Goal: Task Accomplishment & Management: Use online tool/utility

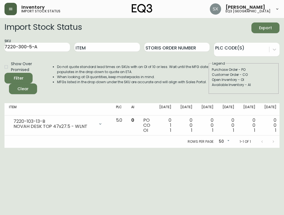
click at [9, 9] on icon "button" at bounding box center [10, 9] width 3 height 2
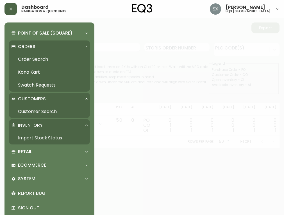
click at [50, 121] on div "Inventory" at bounding box center [49, 125] width 81 height 12
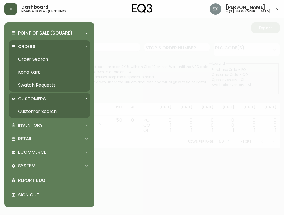
click at [47, 113] on link "Customer Search" at bounding box center [49, 111] width 81 height 13
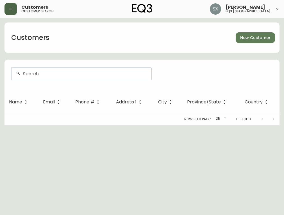
click at [47, 72] on input "text" at bounding box center [85, 73] width 124 height 5
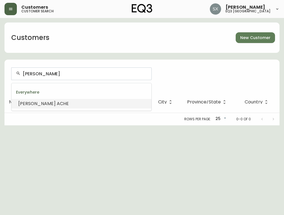
click at [57, 104] on span "ACHE" at bounding box center [63, 103] width 12 height 6
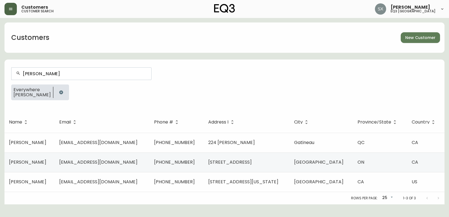
drag, startPoint x: 13, startPoint y: 72, endPoint x: 0, endPoint y: 72, distance: 13.5
click at [0, 72] on main "Customers New Customer ANDRE ACHE Everywhere ANDRE ACHE Name Email Phone # Addr…" at bounding box center [224, 111] width 449 height 186
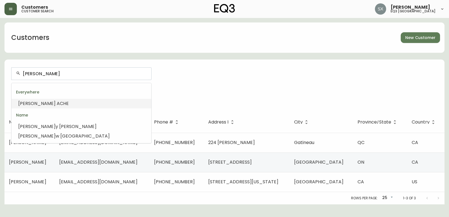
paste input ""[EMAIL_ADDRESS][DOMAIN_NAME]" <[DOMAIN_NAME][EMAIL_ADDRESS][DOMAIN_NAME]>"
type input ""[EMAIL_ADDRESS][DOMAIN_NAME]" <[DOMAIN_NAME][EMAIL_ADDRESS][DOMAIN_NAME]>"
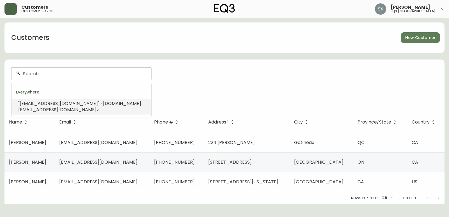
click at [84, 106] on span ""[EMAIL_ADDRESS][DOMAIN_NAME]" <[DOMAIN_NAME][EMAIL_ADDRESS][DOMAIN_NAME]>" at bounding box center [79, 106] width 123 height 13
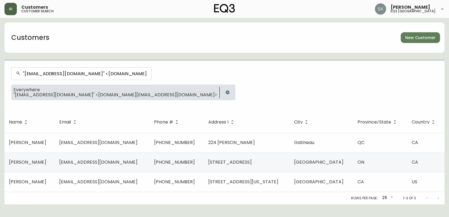
click at [120, 96] on span ""[EMAIL_ADDRESS][DOMAIN_NAME]" <[DOMAIN_NAME][EMAIL_ADDRESS][DOMAIN_NAME]>" at bounding box center [115, 94] width 204 height 5
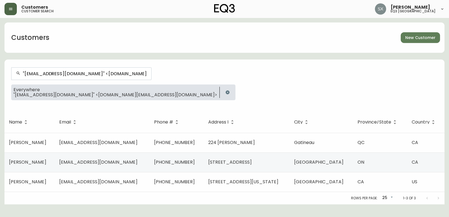
click at [130, 94] on span ""[EMAIL_ADDRESS][DOMAIN_NAME]" <[DOMAIN_NAME][EMAIL_ADDRESS][DOMAIN_NAME]>" at bounding box center [115, 94] width 204 height 5
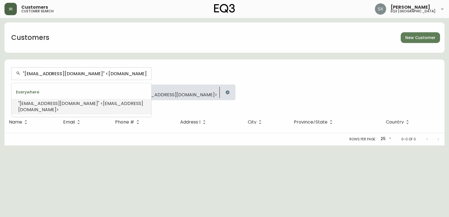
drag, startPoint x: 139, startPoint y: 74, endPoint x: 78, endPoint y: 73, distance: 61.2
click at [78, 73] on input ""[EMAIL_ADDRESS][DOMAIN_NAME]" <[DOMAIN_NAME][EMAIL_ADDRESS][DOMAIN_NAME]>" at bounding box center [85, 73] width 124 height 5
type input ""[EMAIL_ADDRESS][DOMAIN_NAME]"
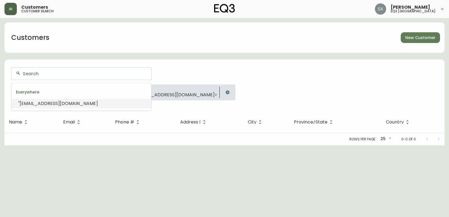
click at [52, 104] on span ""[EMAIL_ADDRESS][DOMAIN_NAME]" at bounding box center [58, 103] width 80 height 6
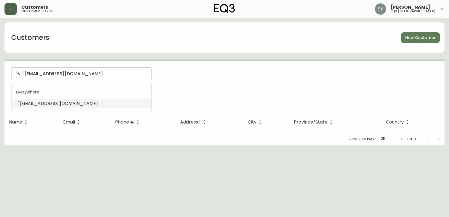
click at [24, 73] on input ""[EMAIL_ADDRESS][DOMAIN_NAME]" at bounding box center [85, 73] width 124 height 5
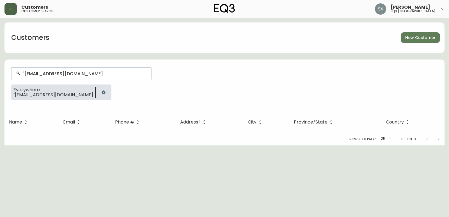
click at [24, 73] on input ""[EMAIL_ADDRESS][DOMAIN_NAME]" at bounding box center [85, 73] width 124 height 5
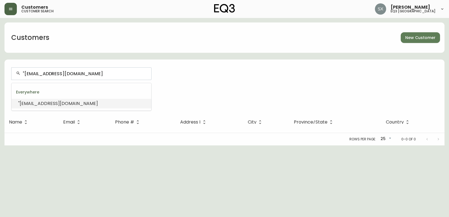
type input "[EMAIL_ADDRESS][DOMAIN_NAME]"
click at [43, 103] on span "[EMAIL_ADDRESS][DOMAIN_NAME]" at bounding box center [57, 103] width 78 height 6
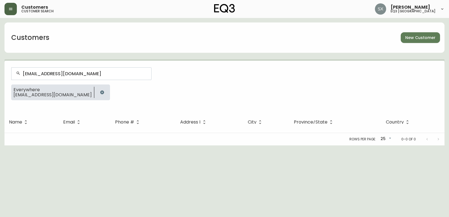
type input "[EMAIL_ADDRESS][DOMAIN_NAME]"
click at [100, 94] on icon "button" at bounding box center [102, 92] width 4 height 4
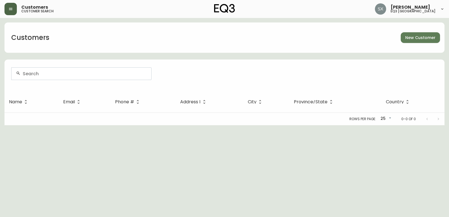
click at [72, 69] on div at bounding box center [82, 74] width 140 height 12
click at [67, 76] on input "text" at bounding box center [85, 73] width 124 height 5
click at [51, 106] on span "[EMAIL_ADDRESS][DOMAIN_NAME]" at bounding box center [57, 103] width 78 height 6
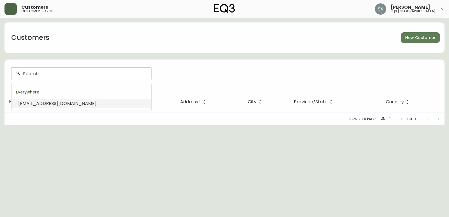
type input "[EMAIL_ADDRESS][DOMAIN_NAME]"
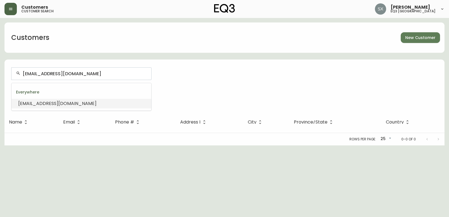
drag, startPoint x: 82, startPoint y: 73, endPoint x: 10, endPoint y: 74, distance: 71.6
click at [10, 74] on form "[EMAIL_ADDRESS][DOMAIN_NAME] Everywhere [EMAIL_ADDRESS][DOMAIN_NAME]" at bounding box center [224, 86] width 440 height 51
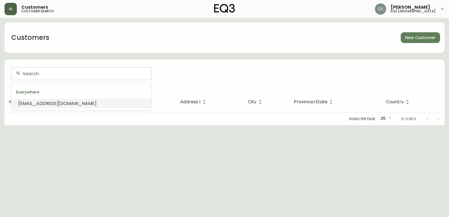
click at [8, 10] on button "button" at bounding box center [10, 9] width 12 height 12
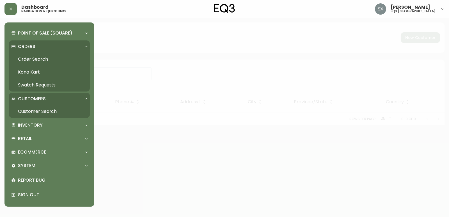
click at [55, 58] on link "Order Search" at bounding box center [49, 59] width 81 height 13
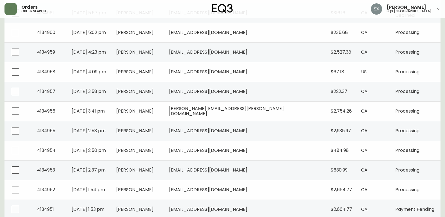
scroll to position [337, 0]
